Goal: Transaction & Acquisition: Download file/media

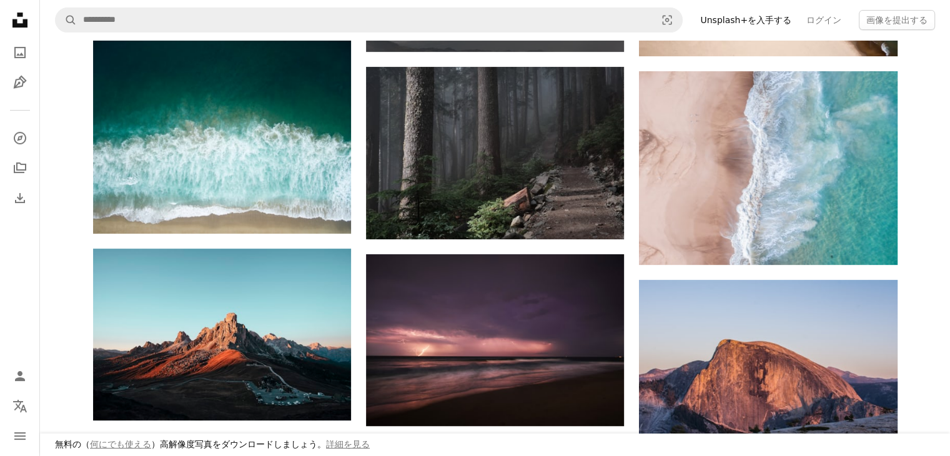
scroll to position [437, 0]
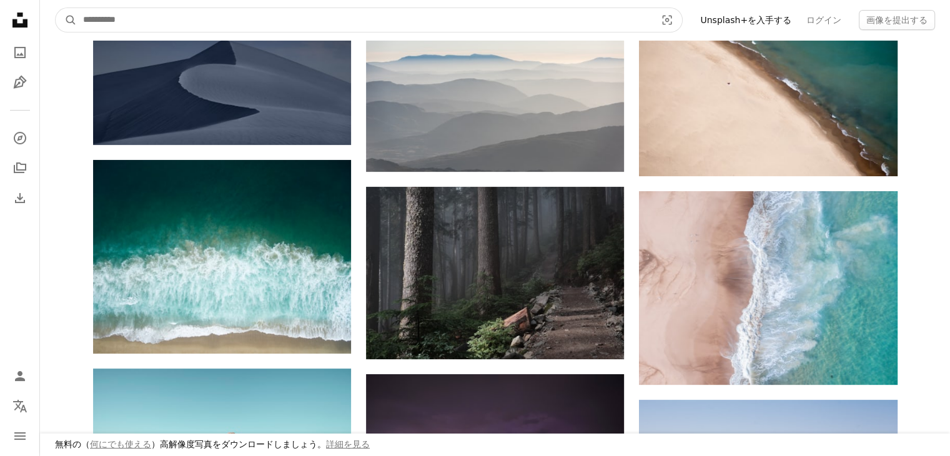
click at [302, 19] on input "サイト内でビジュアルを探す" at bounding box center [364, 20] width 575 height 24
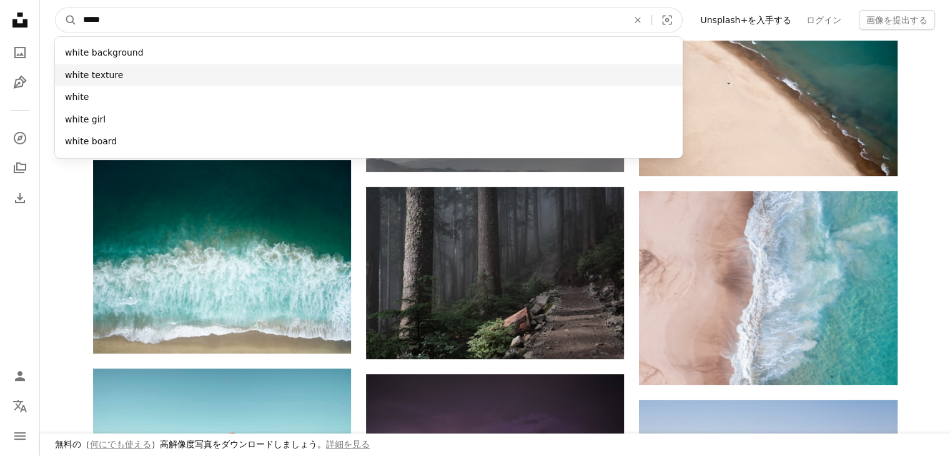
type input "*****"
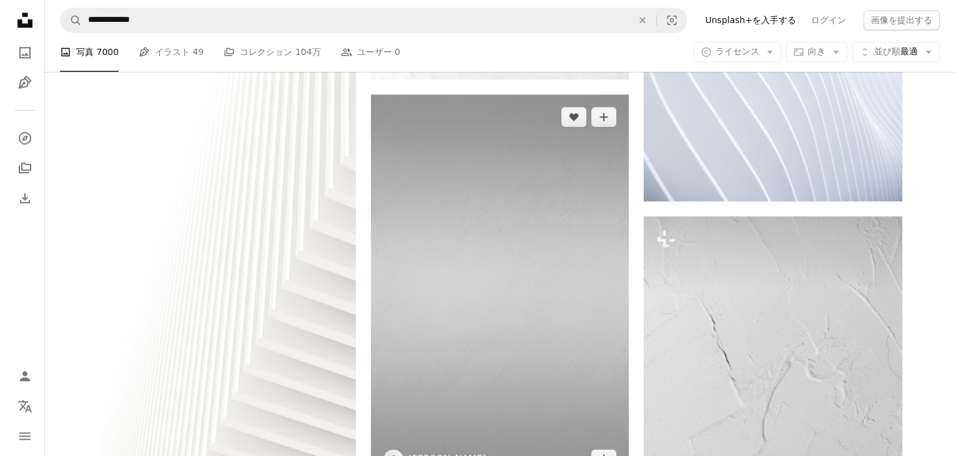
scroll to position [1873, 0]
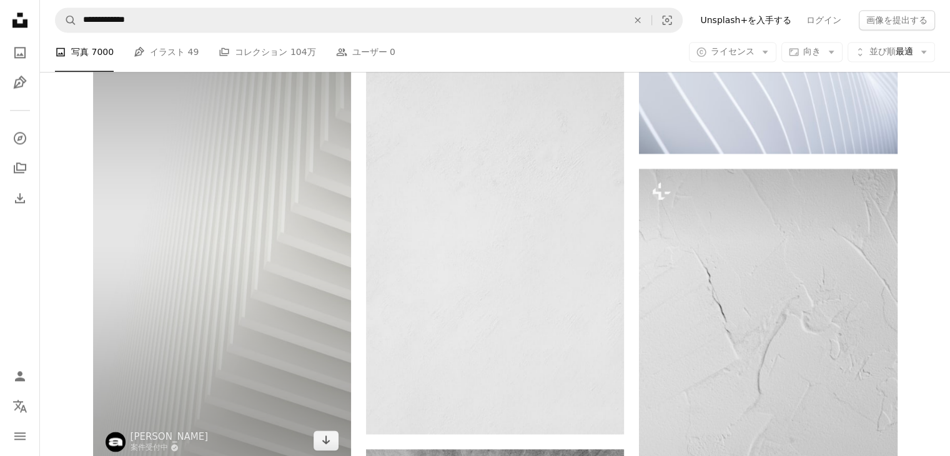
click at [271, 263] on img at bounding box center [222, 233] width 258 height 459
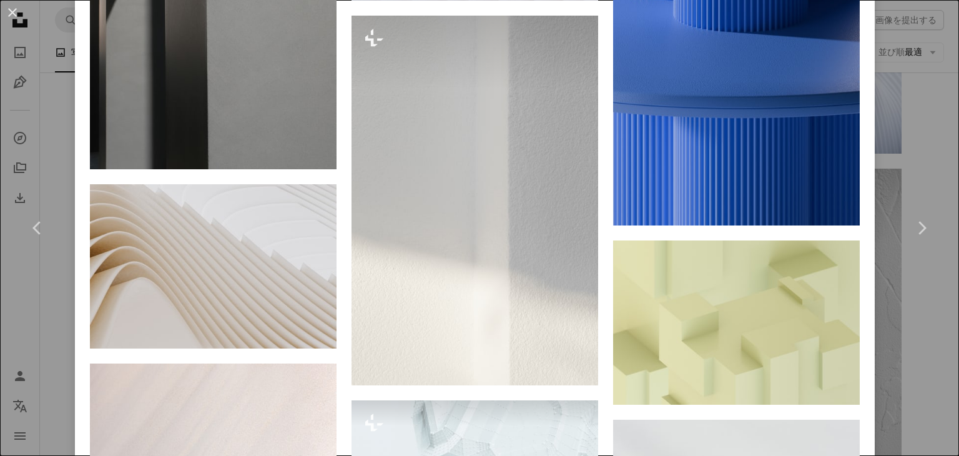
scroll to position [12524, 0]
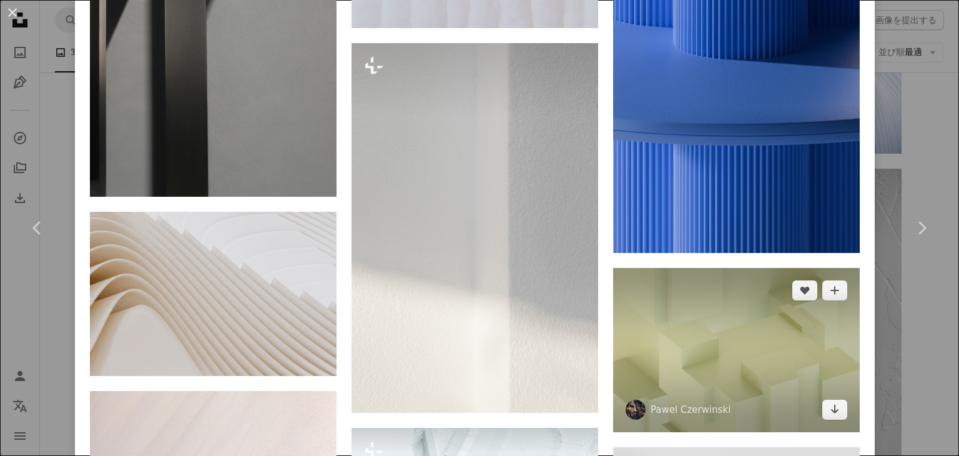
click at [747, 268] on img at bounding box center [736, 350] width 247 height 164
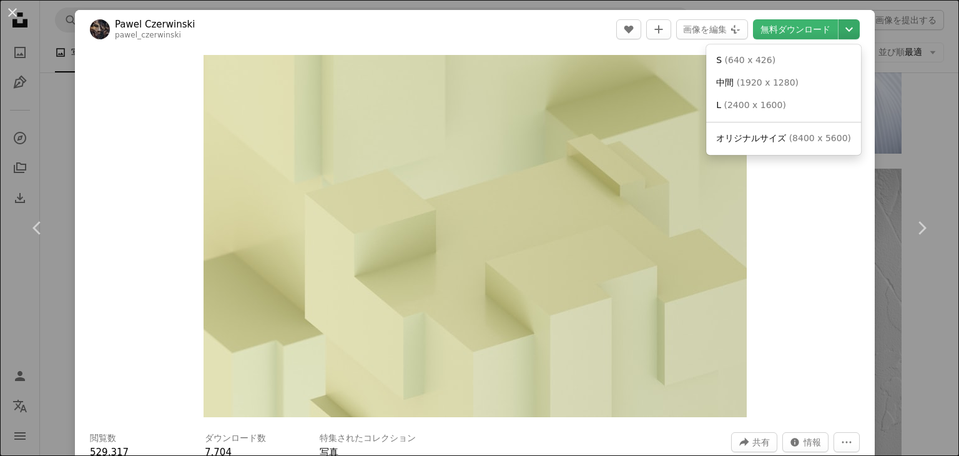
click at [839, 29] on icon "Chevron down" at bounding box center [849, 29] width 20 height 15
click at [777, 135] on span "オリジナルサイズ" at bounding box center [751, 138] width 70 height 10
